Goal: Information Seeking & Learning: Check status

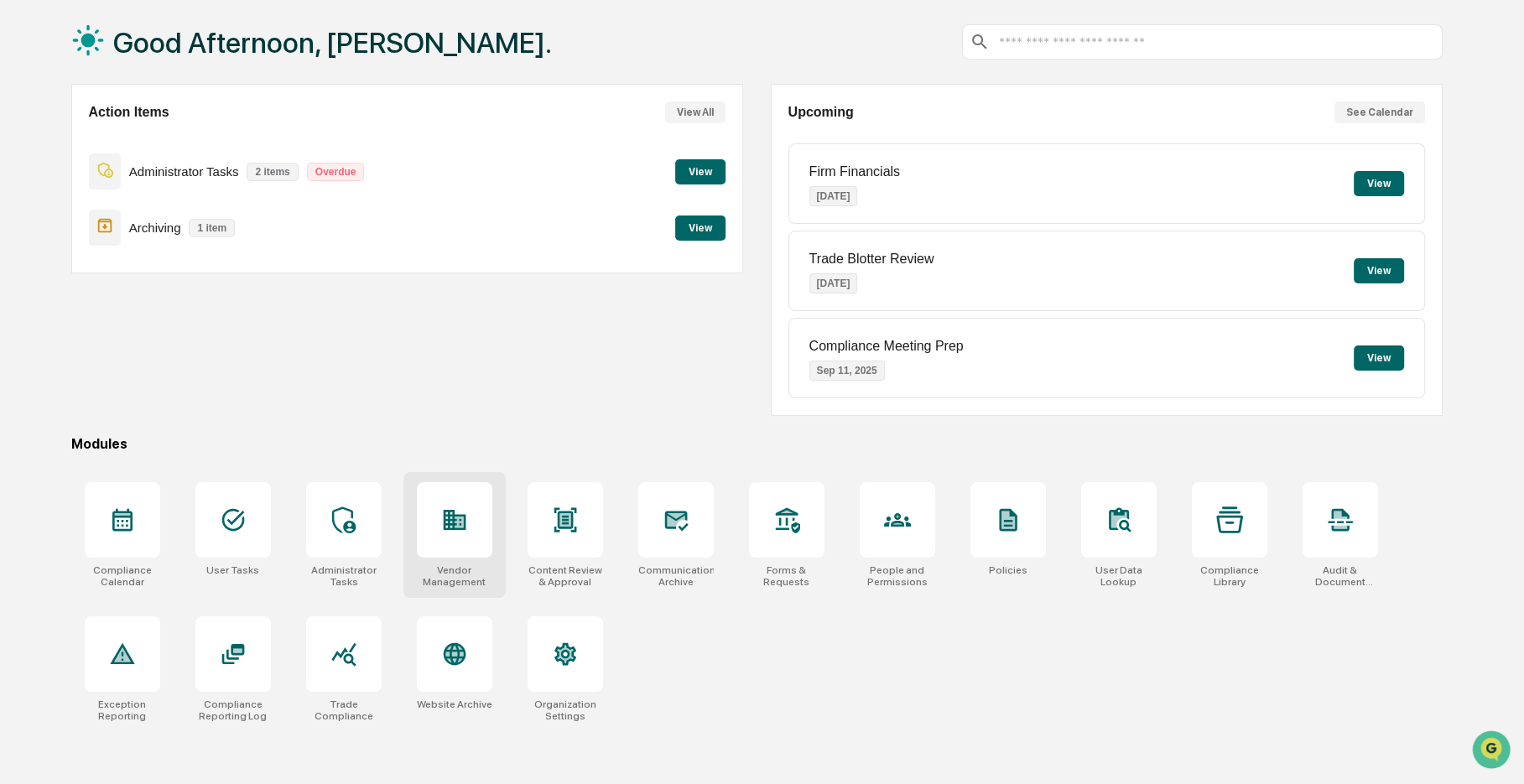
click at [478, 529] on div at bounding box center [454, 519] width 76 height 75
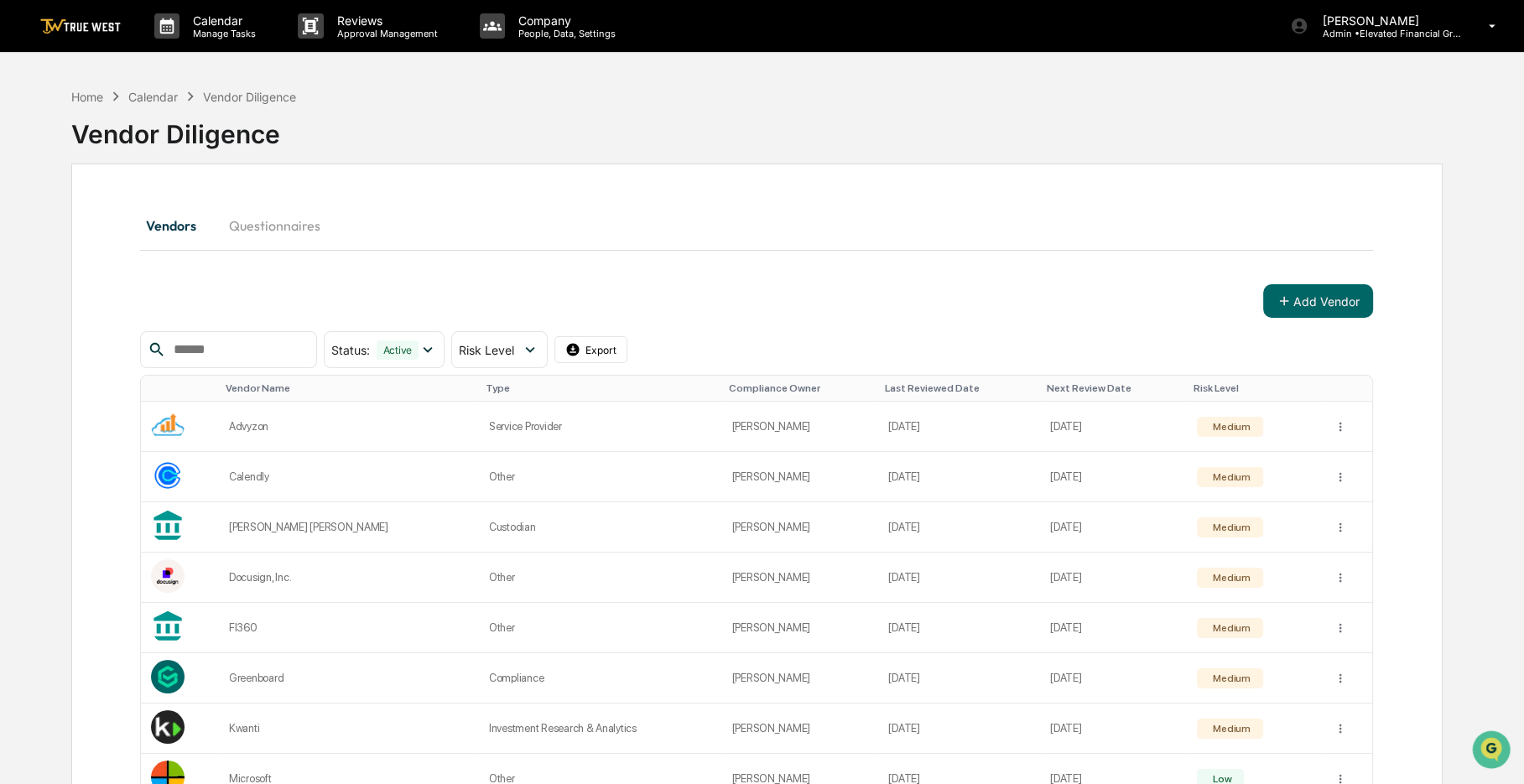
scroll to position [84, 0]
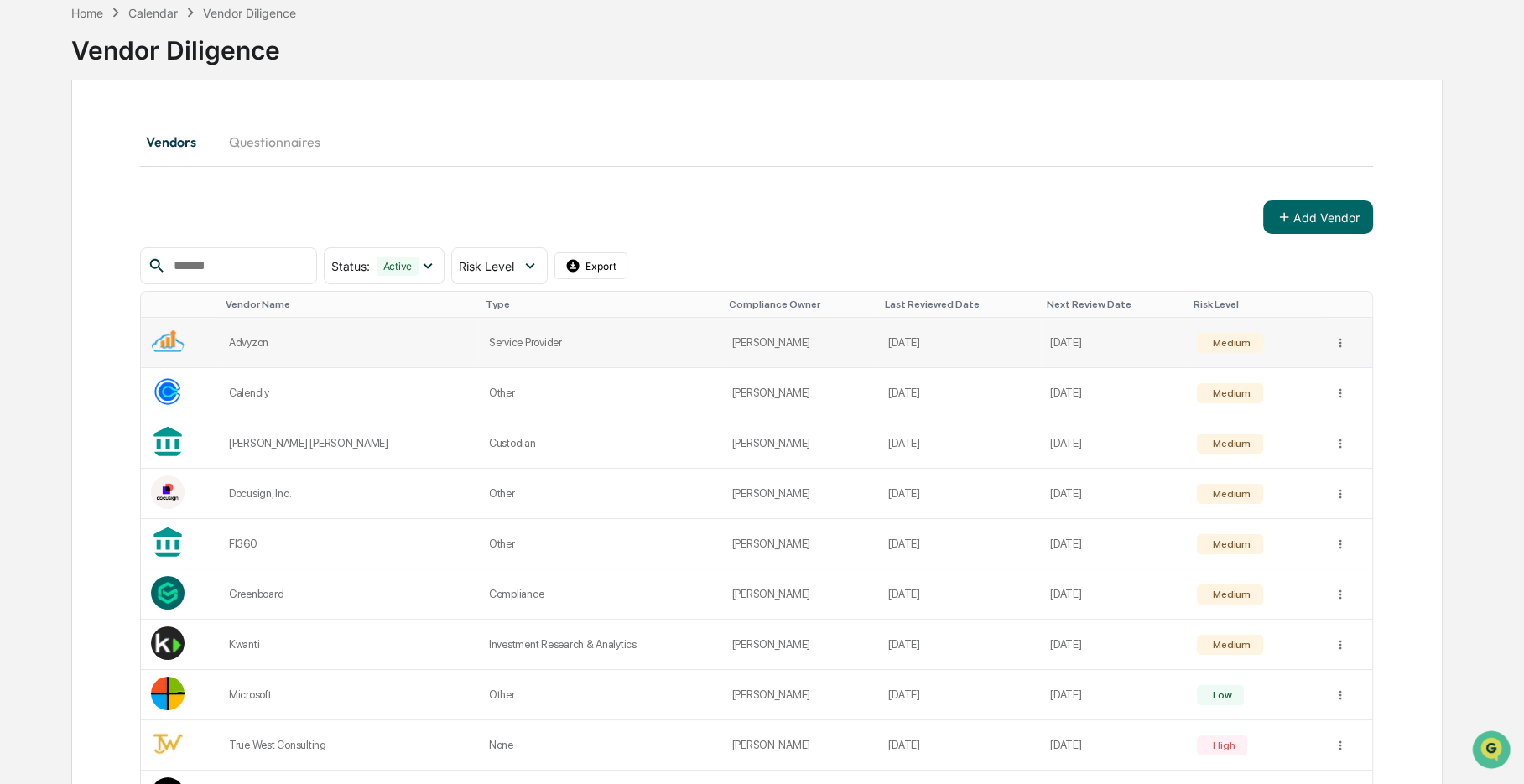
click at [500, 345] on td "Service Provider" at bounding box center [600, 342] width 243 height 50
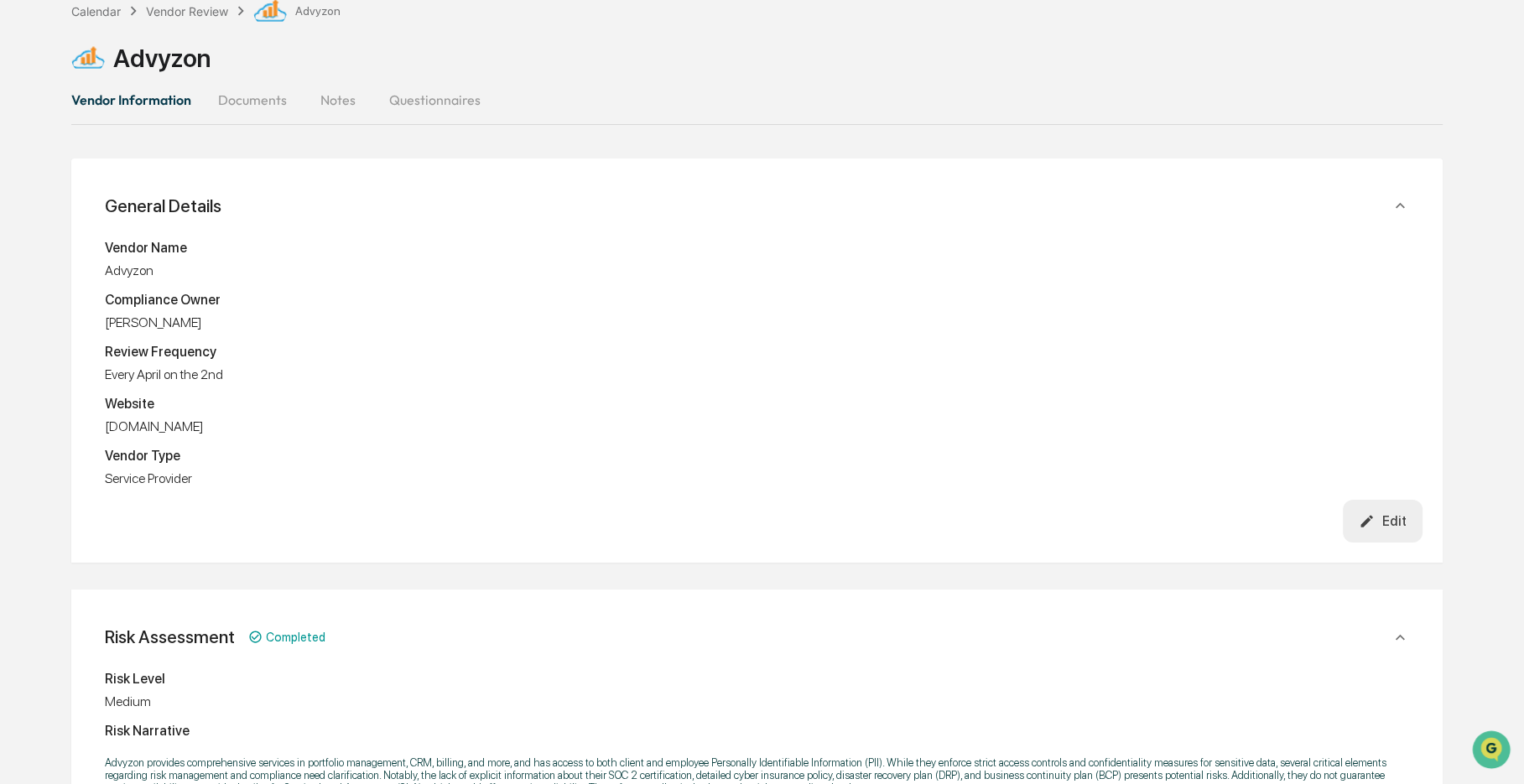
click at [262, 96] on button "Documents" at bounding box center [252, 100] width 96 height 40
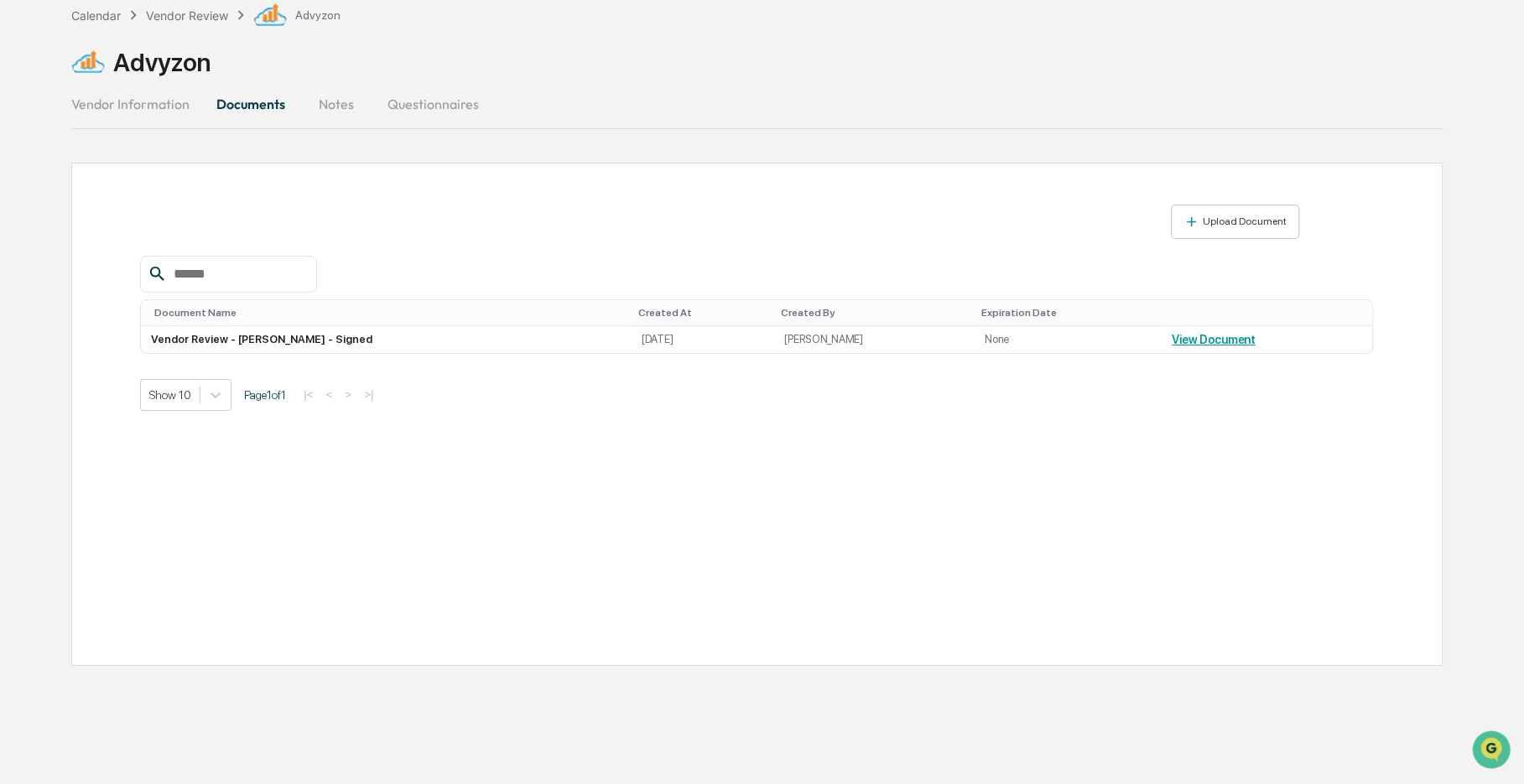
drag, startPoint x: 547, startPoint y: 511, endPoint x: 490, endPoint y: 516, distance: 57.2
click at [490, 516] on div "Upload Document Document Name Created At Created By Expiration Date Vendor Revi…" at bounding box center [756, 414] width 1371 height 503
click at [1187, 335] on link "View Document" at bounding box center [1214, 339] width 84 height 14
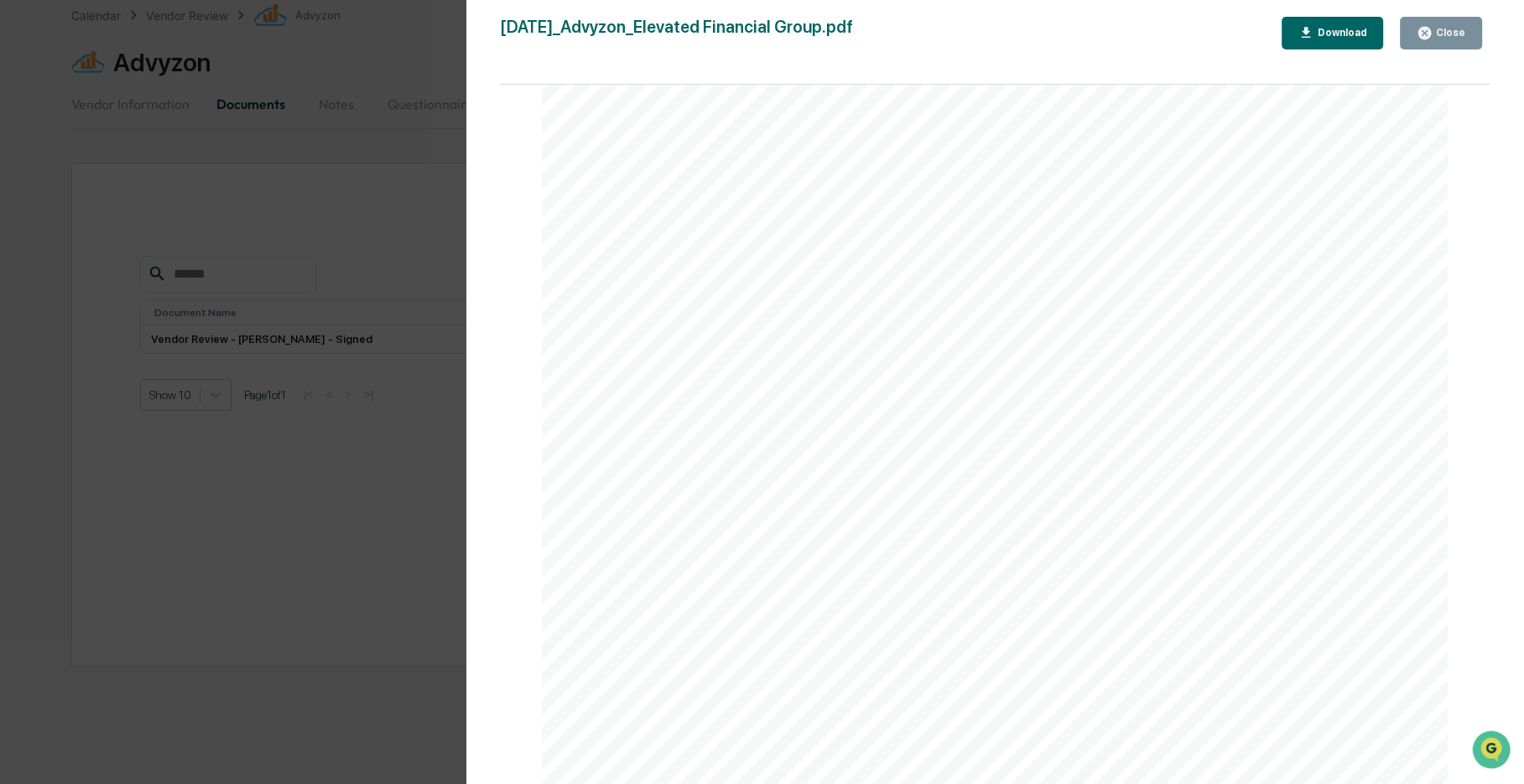
scroll to position [419, 0]
drag, startPoint x: 973, startPoint y: 306, endPoint x: 942, endPoint y: 308, distance: 31.1
click at [942, 308] on div "August 21, 2025 Elevated Financial Group Vendor Review - Advyzon Vendor Details…" at bounding box center [995, 346] width 907 height 1282
click at [422, 276] on div "Version History 08/21/2025, 03:31 PM Sara Sparks 2025-08-21_Advyzon_Elevated Fi…" at bounding box center [762, 392] width 1524 height 784
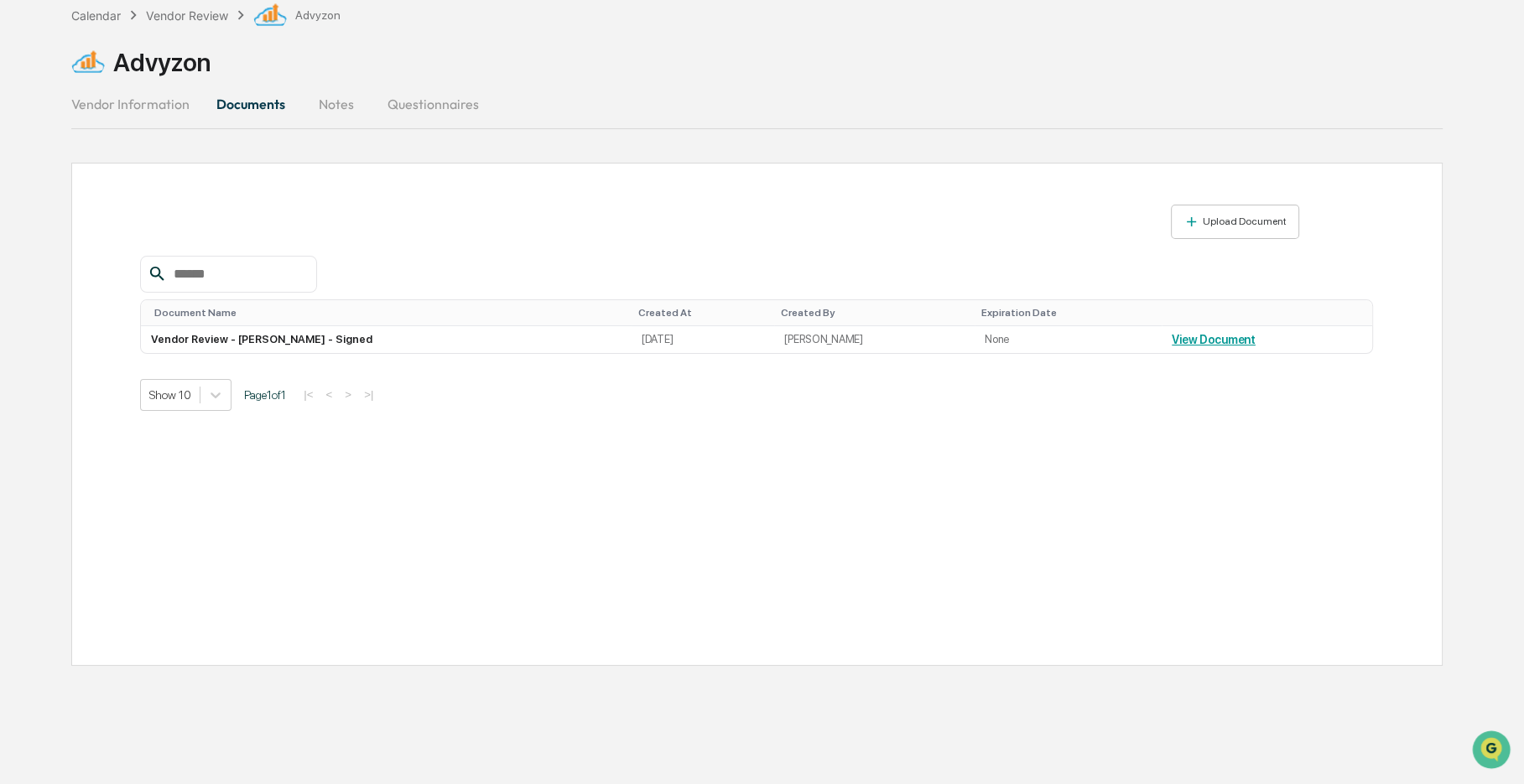
click at [346, 110] on button "Notes" at bounding box center [336, 104] width 76 height 40
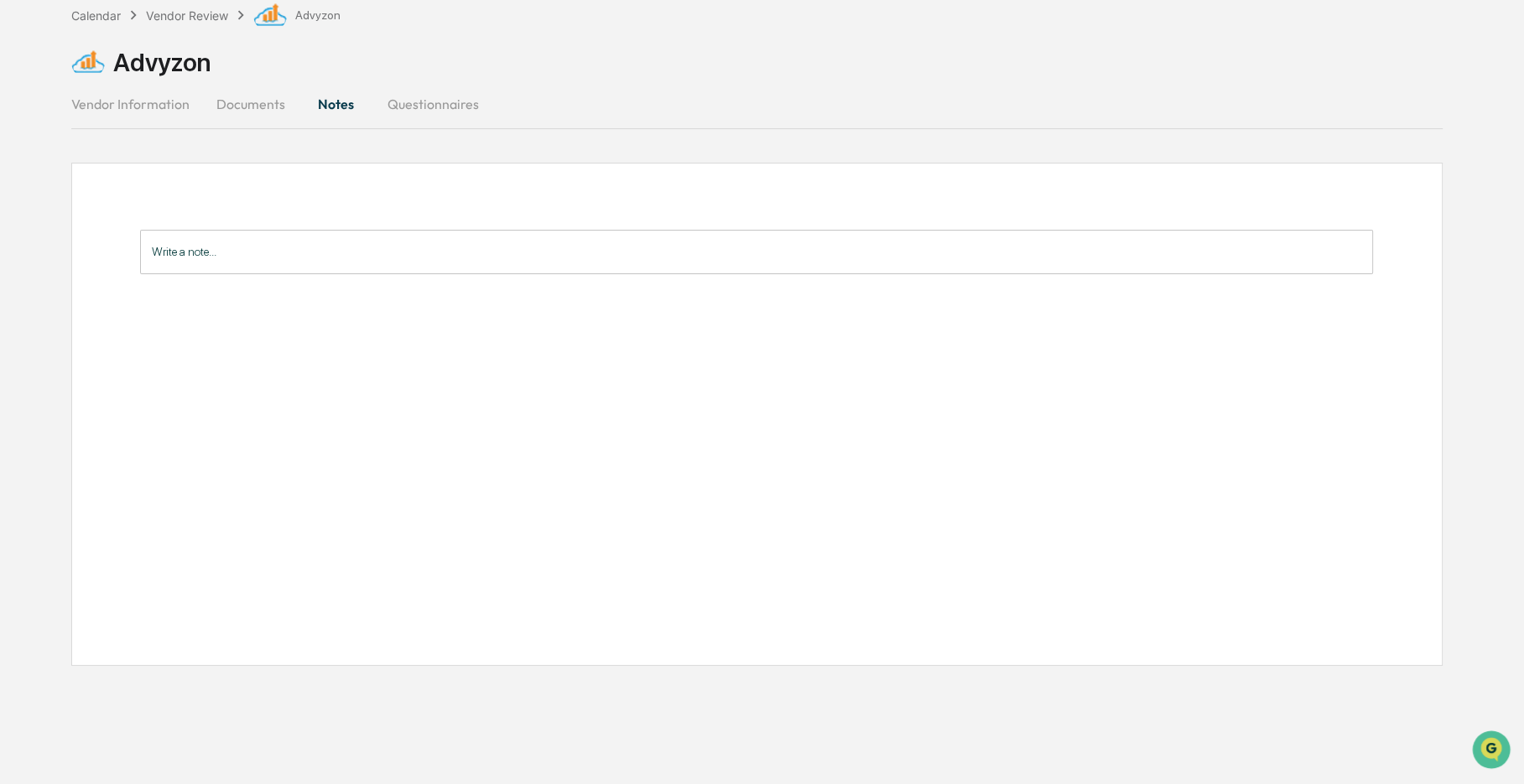
click at [449, 94] on button "Questionnaires" at bounding box center [433, 104] width 118 height 40
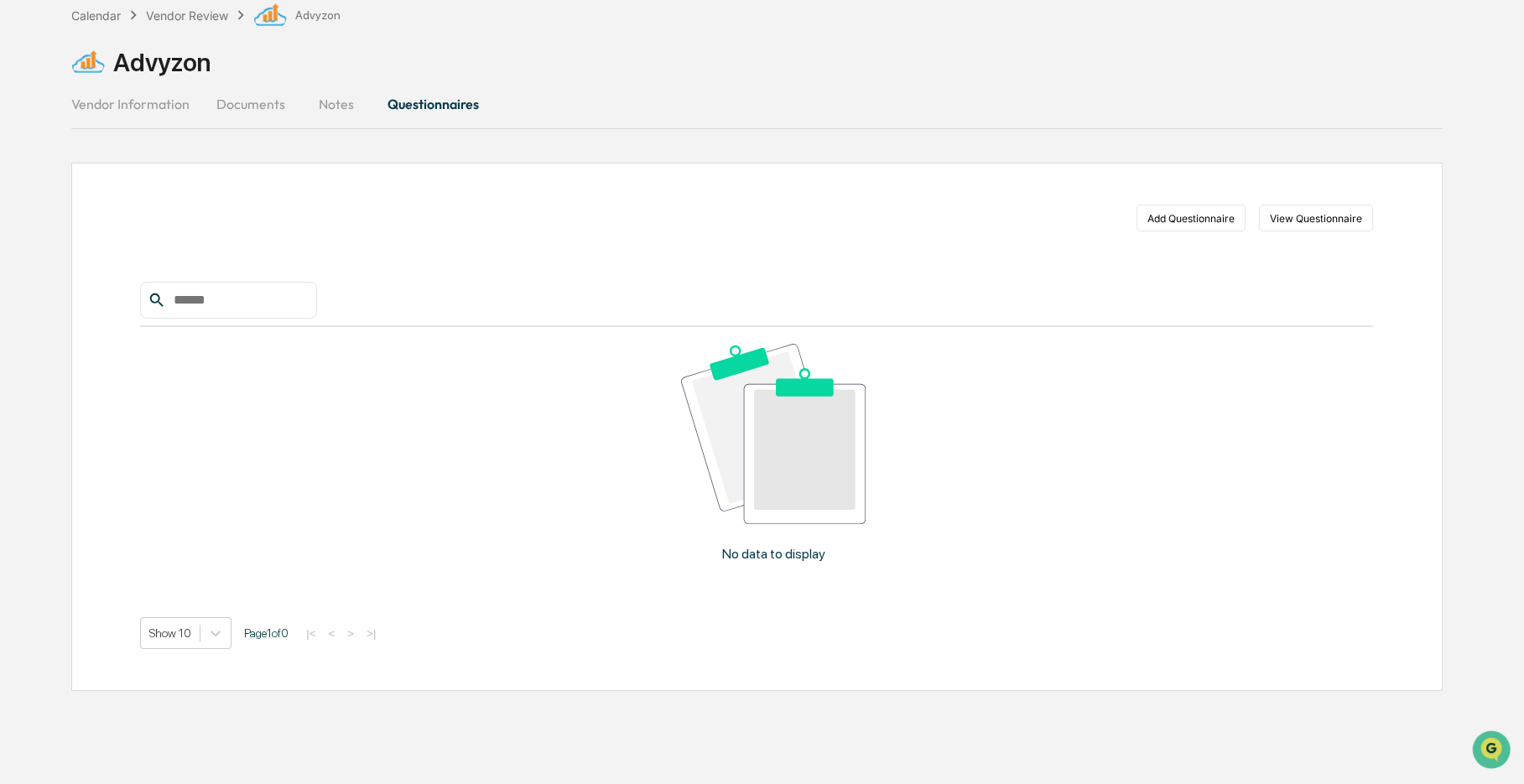
click at [173, 106] on button "Vendor Information" at bounding box center [136, 104] width 132 height 40
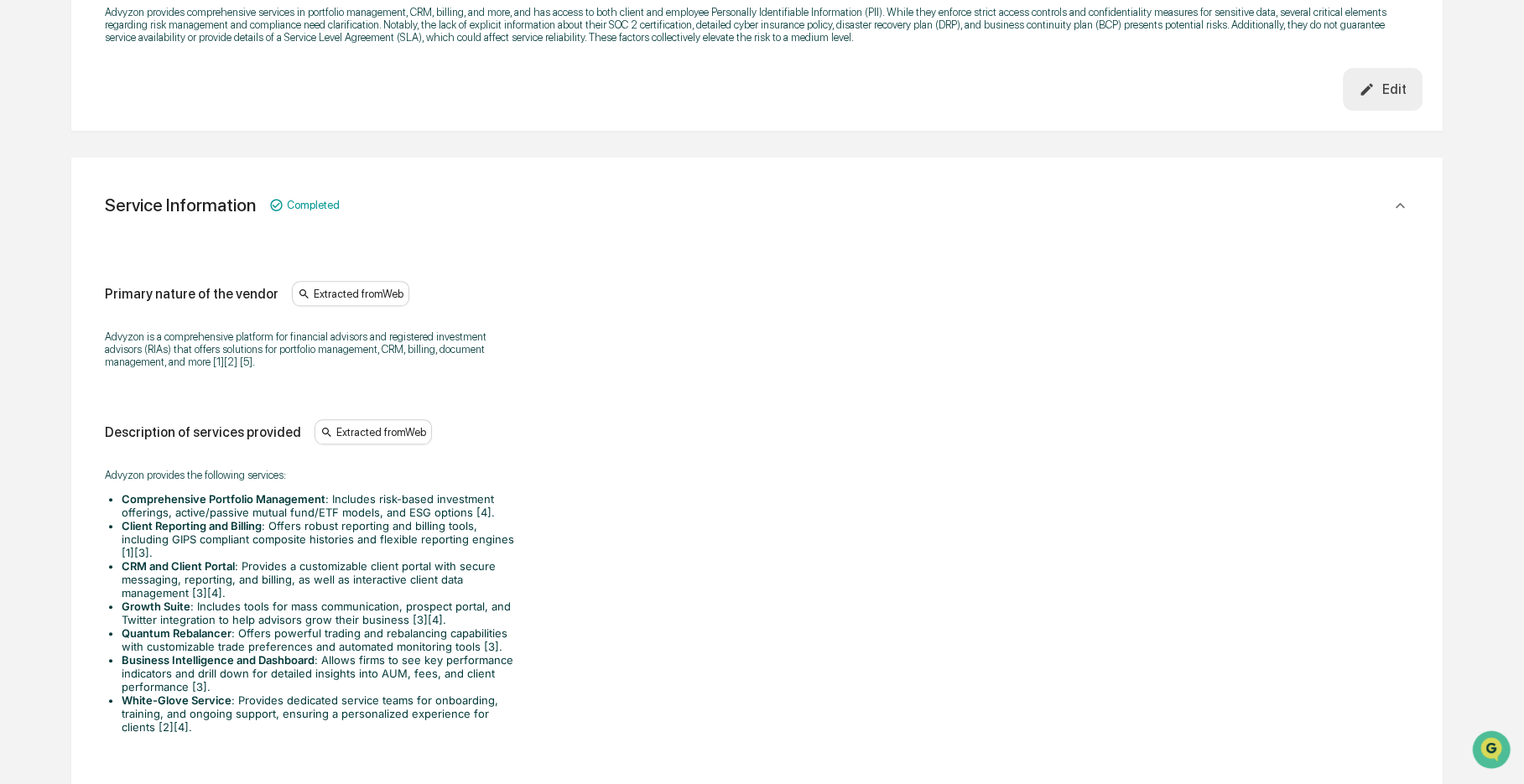
scroll to position [918, 0]
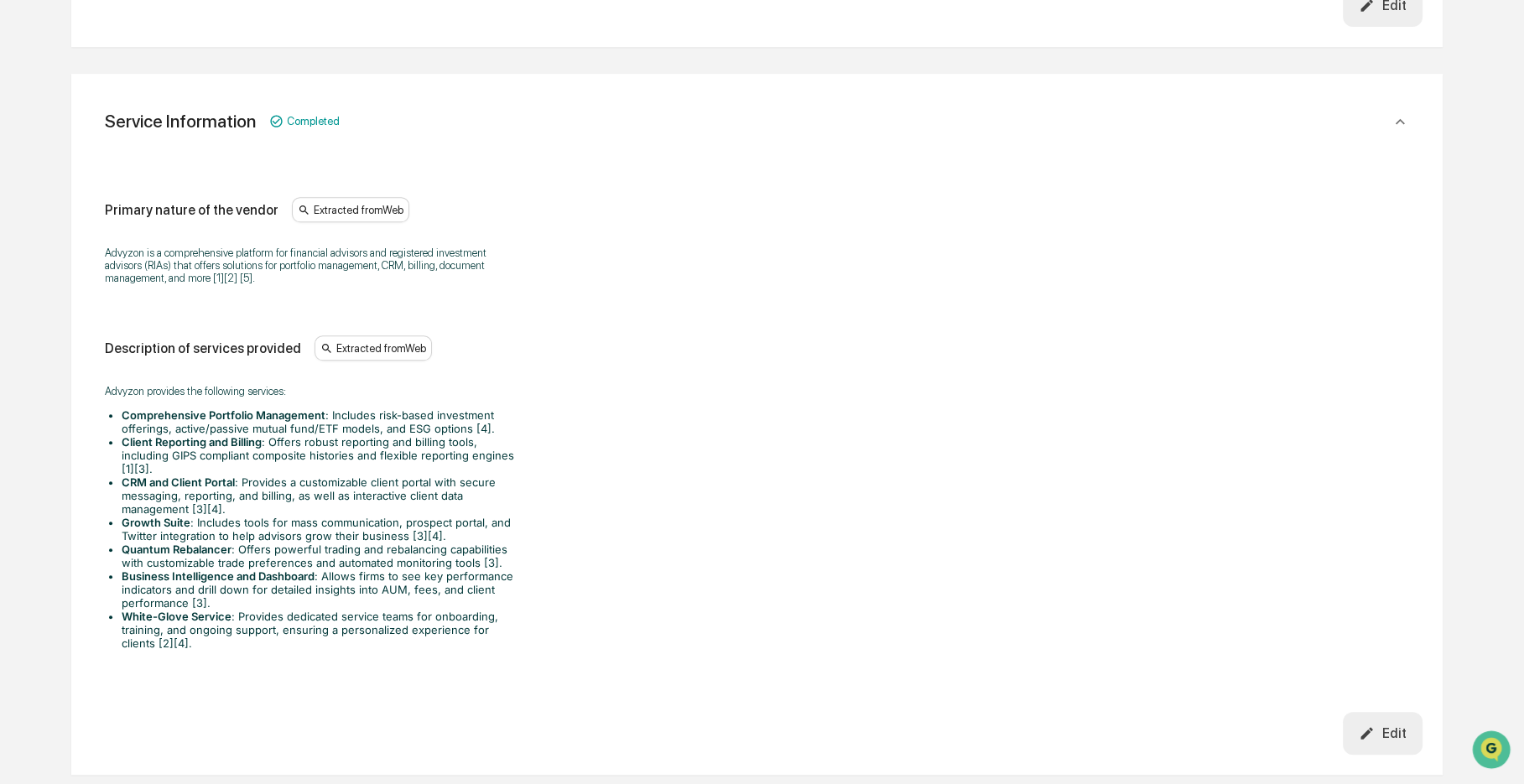
drag, startPoint x: 487, startPoint y: 296, endPoint x: 459, endPoint y: 290, distance: 28.6
click at [459, 295] on div "Advyzon is a comprehensive platform for financial advisors and registered inves…" at bounding box center [756, 265] width 1304 height 59
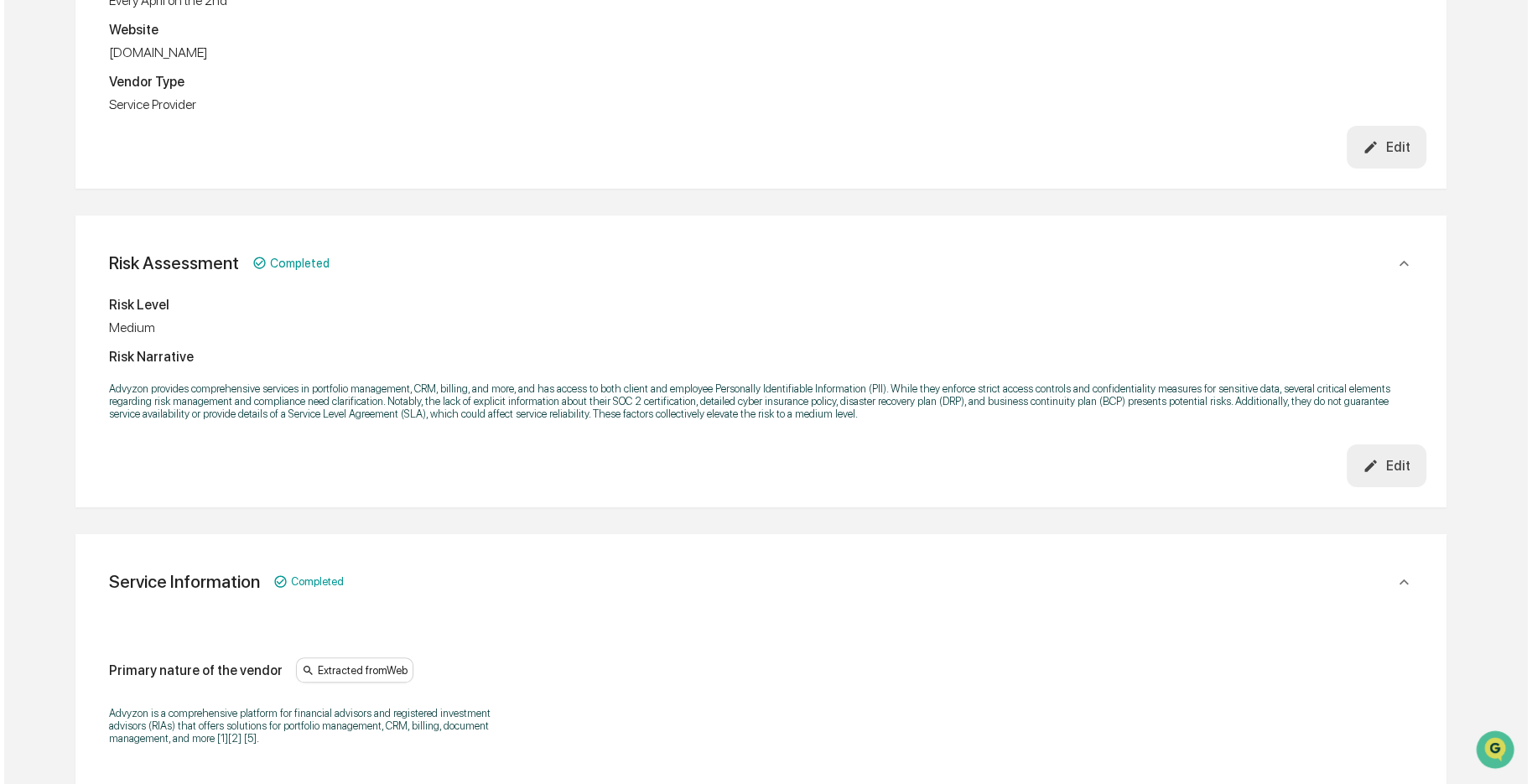
scroll to position [0, 0]
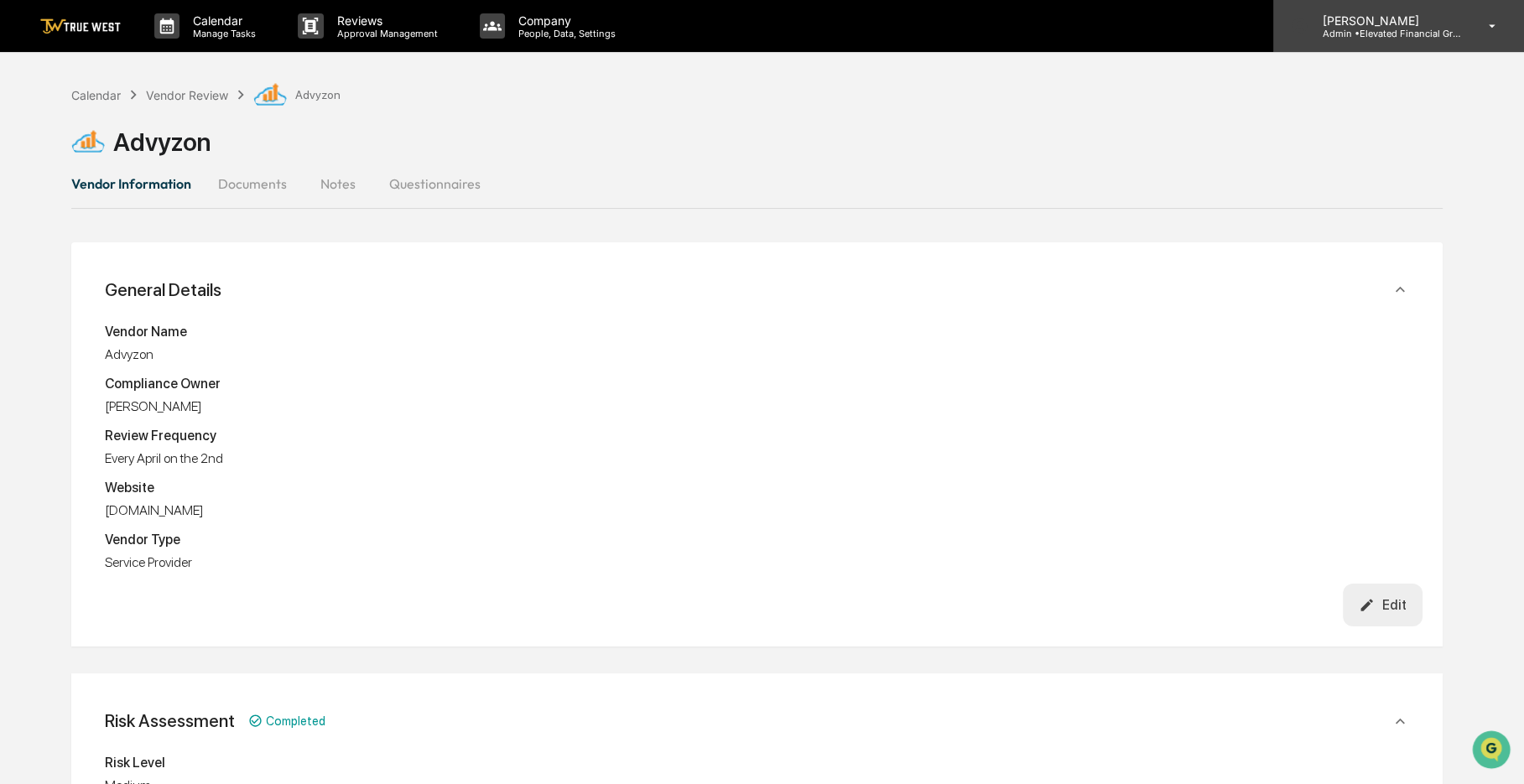
click at [1367, 25] on p "[PERSON_NAME]" at bounding box center [1386, 21] width 156 height 15
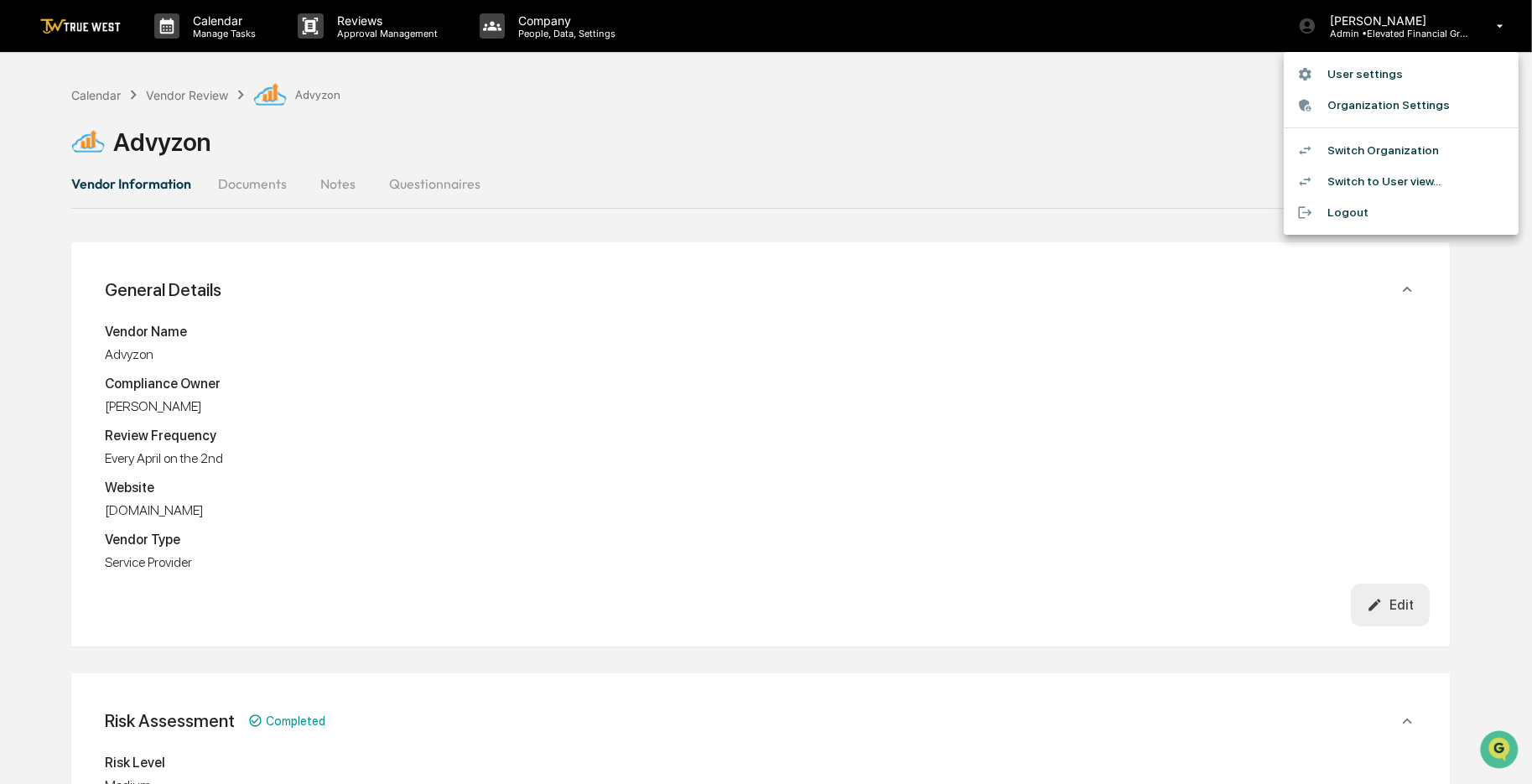
click at [1401, 156] on li "Switch Organization" at bounding box center [1401, 150] width 235 height 31
